Goal: Find specific page/section: Find specific page/section

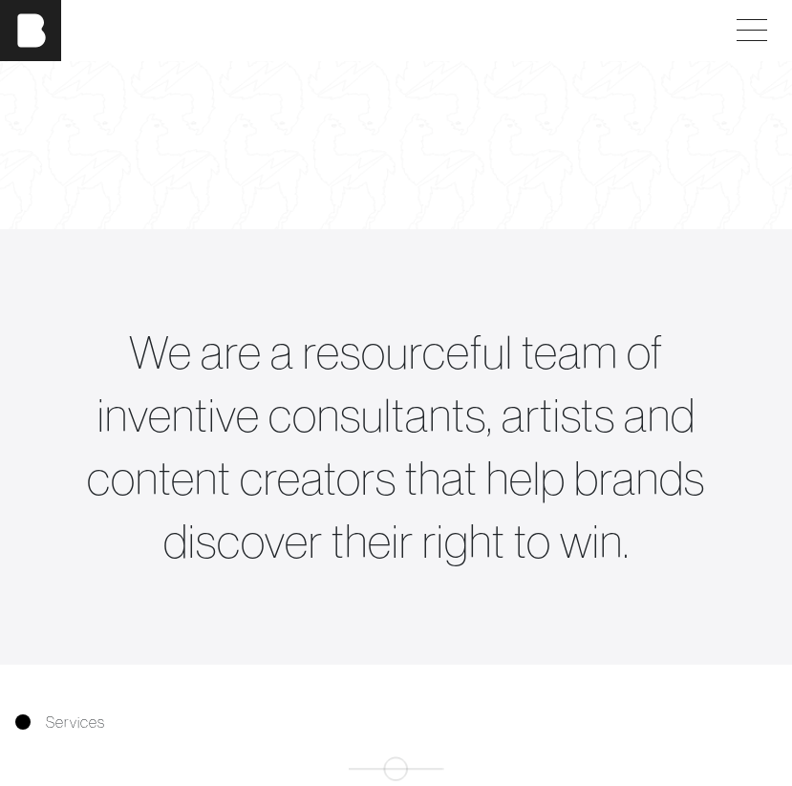
scroll to position [309, 0]
click at [755, 25] on span at bounding box center [748, 30] width 44 height 34
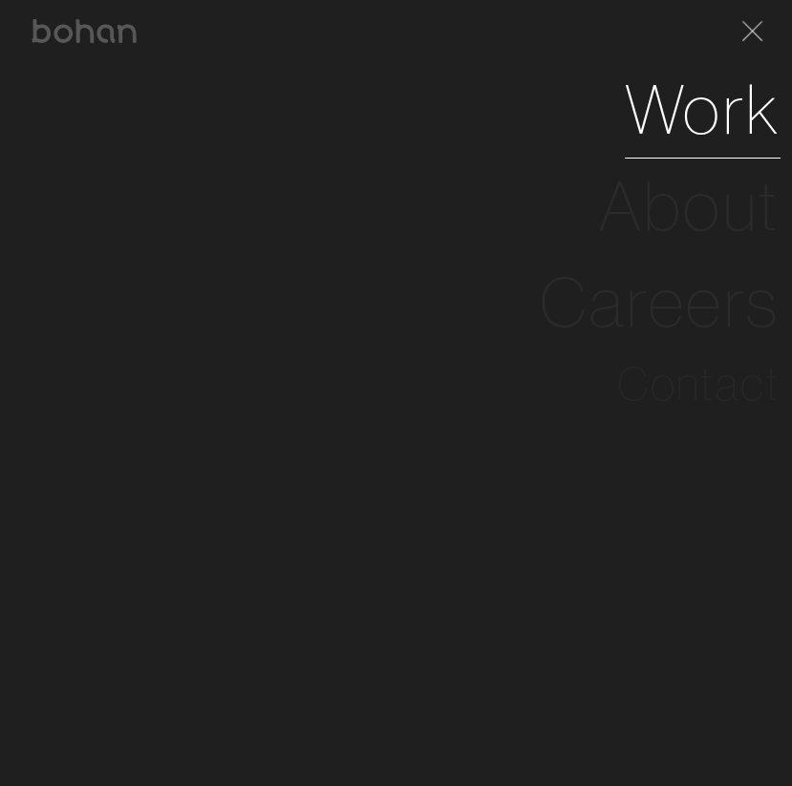
click at [718, 122] on link "Work" at bounding box center [703, 109] width 156 height 97
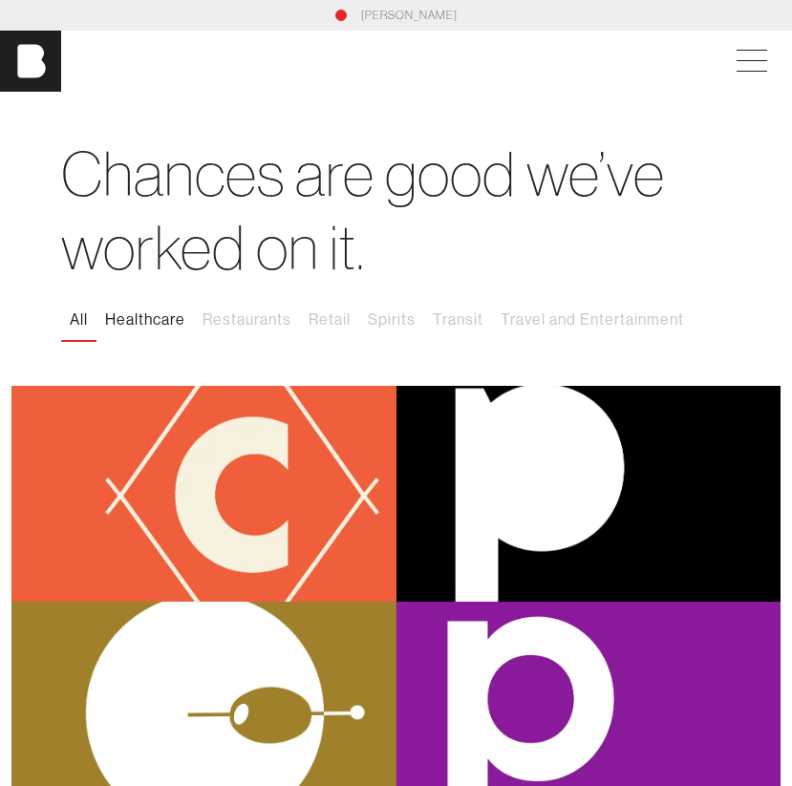
click at [171, 319] on button "Healthcare" at bounding box center [145, 320] width 97 height 40
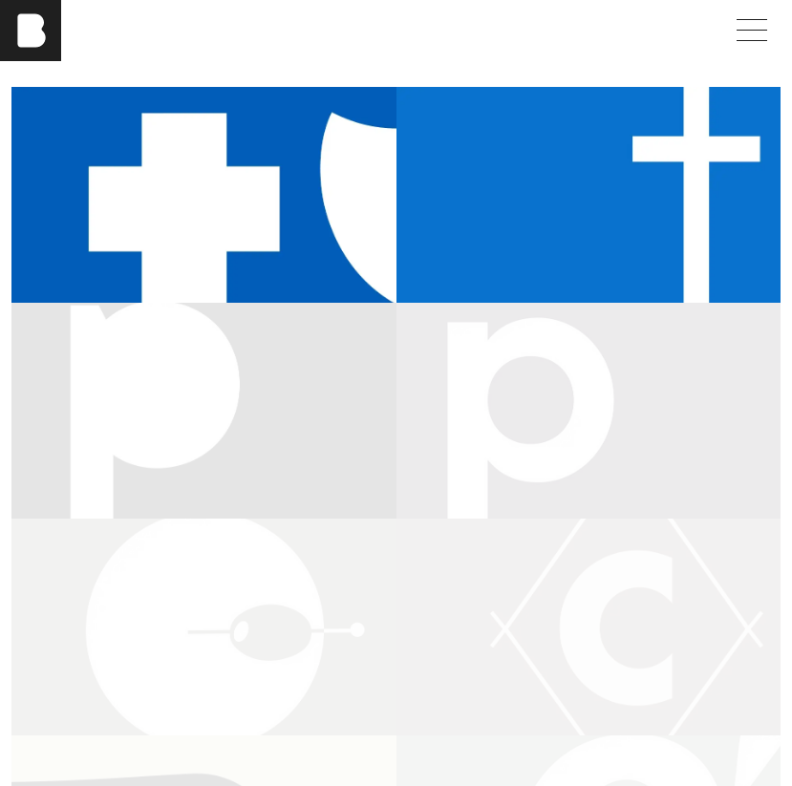
scroll to position [208, 0]
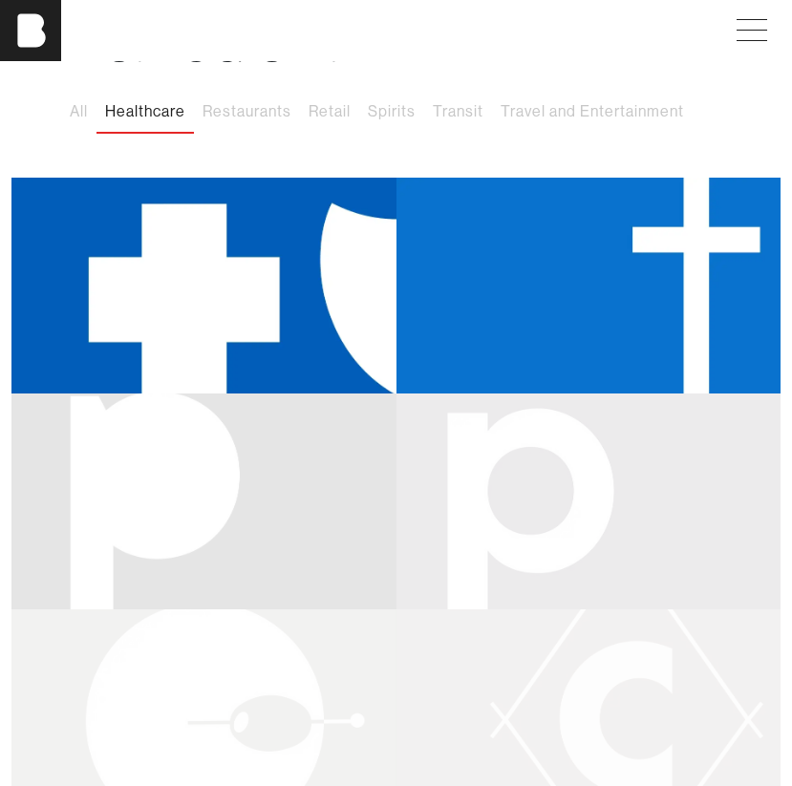
click at [283, 314] on div "BlueCross BlueShield of [US_STATE]" at bounding box center [203, 286] width 385 height 216
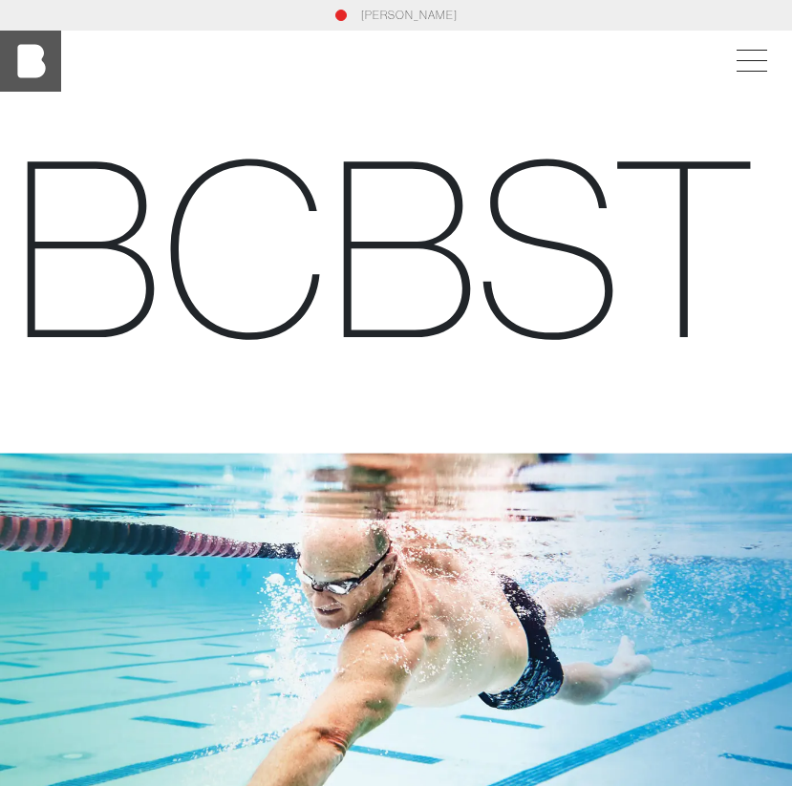
click at [45, 54] on img at bounding box center [30, 61] width 61 height 61
